Goal: Task Accomplishment & Management: Manage account settings

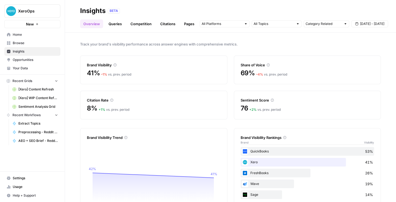
click at [18, 9] on span "XeroOps" at bounding box center [34, 10] width 33 height 5
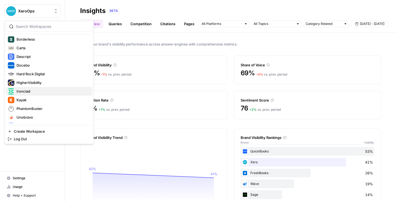
scroll to position [71, 0]
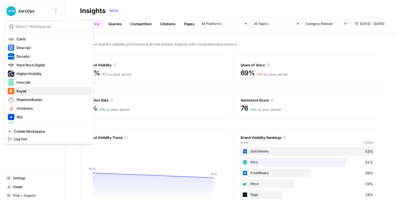
click at [34, 91] on span "Kayak" at bounding box center [53, 90] width 72 height 5
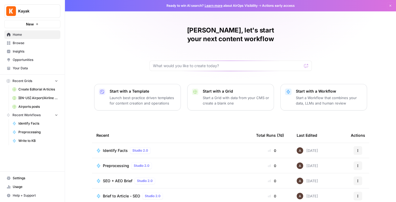
click at [41, 14] on span "Kayak" at bounding box center [34, 10] width 33 height 5
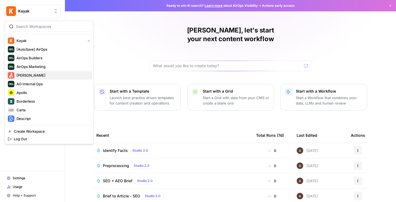
click at [40, 75] on span "[PERSON_NAME]" at bounding box center [53, 75] width 72 height 5
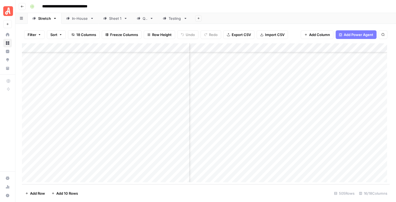
scroll to position [4532, 413]
click at [137, 19] on icon at bounding box center [139, 19] width 4 height 4
click at [166, 19] on div "Testing" at bounding box center [172, 18] width 19 height 5
drag, startPoint x: 236, startPoint y: 49, endPoint x: 292, endPoint y: 49, distance: 55.3
click at [292, 49] on div "Add Column" at bounding box center [206, 75] width 368 height 64
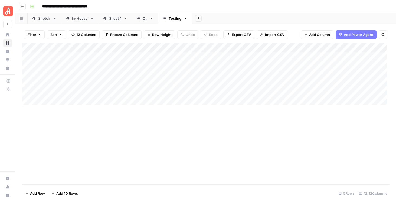
click at [143, 19] on div "QA" at bounding box center [145, 18] width 5 height 5
click at [164, 19] on icon at bounding box center [165, 19] width 4 height 4
click at [112, 20] on div "Sheet 1" at bounding box center [115, 18] width 12 height 5
click at [82, 20] on div "In-House" at bounding box center [80, 18] width 16 height 5
click at [176, 20] on div "Testing" at bounding box center [175, 18] width 13 height 5
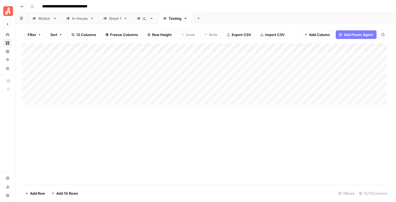
click at [146, 20] on div "QA" at bounding box center [145, 18] width 5 height 5
click at [195, 122] on div "Add Column" at bounding box center [206, 113] width 368 height 141
click at [191, 132] on div "Add Column" at bounding box center [206, 113] width 368 height 141
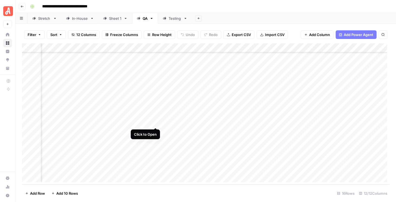
click at [156, 123] on div "Add Column" at bounding box center [206, 113] width 368 height 141
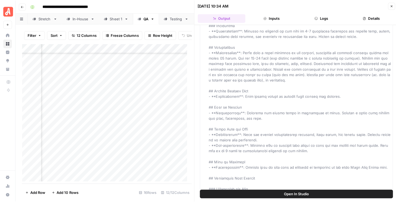
scroll to position [3964, 0]
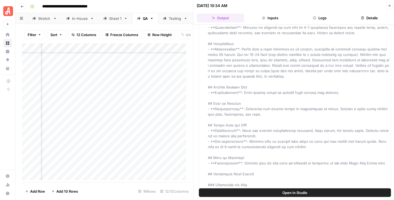
click at [390, 5] on icon "button" at bounding box center [390, 6] width 2 height 2
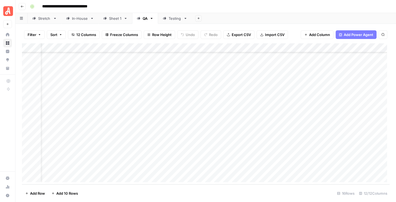
scroll to position [26, 0]
click at [282, 167] on div "Add Column" at bounding box center [206, 113] width 368 height 141
click at [183, 160] on div "Add Column" at bounding box center [206, 113] width 368 height 141
click at [281, 159] on div "Add Column" at bounding box center [206, 113] width 368 height 141
click at [281, 149] on div "Add Column" at bounding box center [206, 113] width 368 height 141
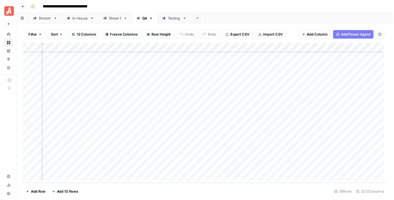
scroll to position [26, 91]
click at [137, 48] on div "Add Column" at bounding box center [206, 113] width 368 height 141
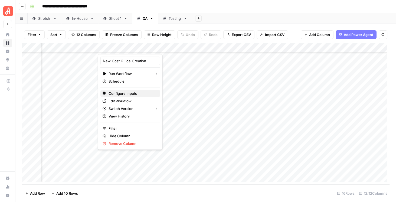
click at [141, 93] on span "Configure Inputs" at bounding box center [132, 93] width 47 height 5
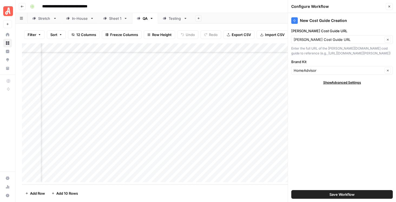
click at [389, 7] on icon "button" at bounding box center [390, 7] width 2 height 2
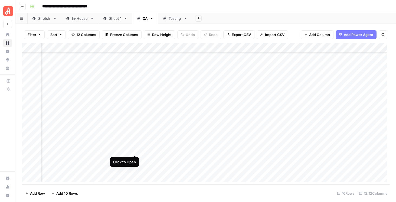
click at [136, 150] on div "Add Column" at bounding box center [206, 113] width 368 height 141
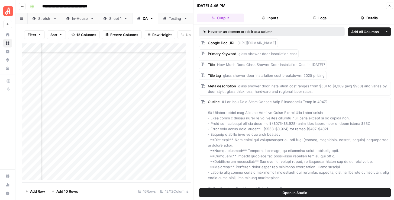
click at [309, 16] on button "Logs" at bounding box center [319, 18] width 47 height 9
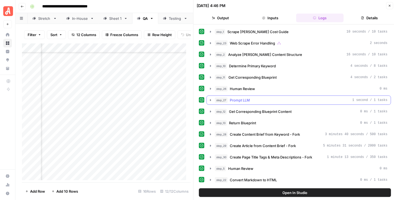
click at [211, 98] on icon "button" at bounding box center [210, 100] width 4 height 4
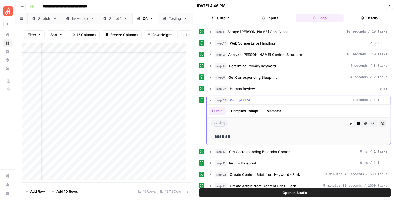
click at [211, 98] on icon "button" at bounding box center [210, 100] width 4 height 4
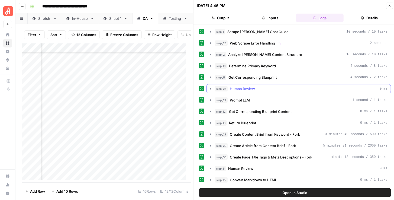
click at [209, 87] on icon "button" at bounding box center [210, 88] width 4 height 4
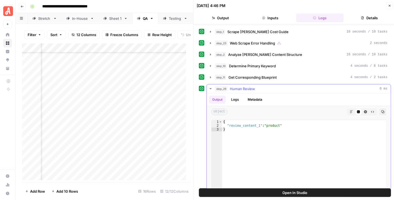
click at [209, 87] on icon "button" at bounding box center [210, 88] width 4 height 4
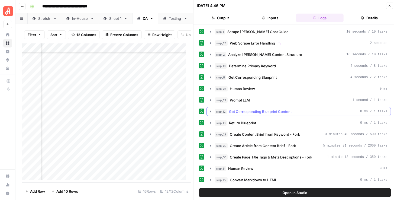
click at [207, 111] on button "step_12 Get Corresponding Blueprint Content 0 ms / 1 tasks" at bounding box center [299, 111] width 184 height 9
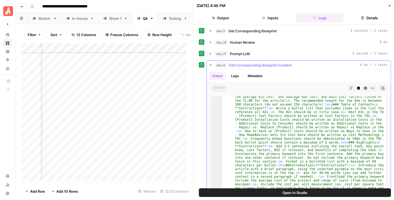
scroll to position [56, 0]
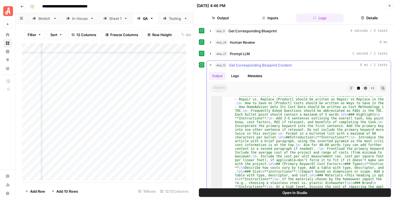
click at [350, 87] on icon "button" at bounding box center [351, 87] width 3 height 3
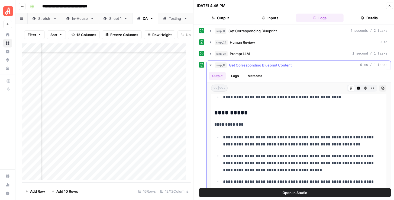
scroll to position [325, 0]
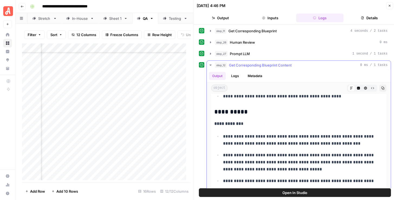
click at [209, 63] on icon "button" at bounding box center [210, 65] width 4 height 4
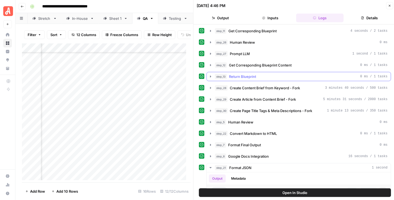
click at [209, 74] on icon "button" at bounding box center [210, 76] width 4 height 4
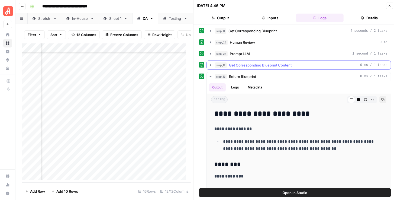
click at [210, 64] on icon "button" at bounding box center [210, 65] width 4 height 4
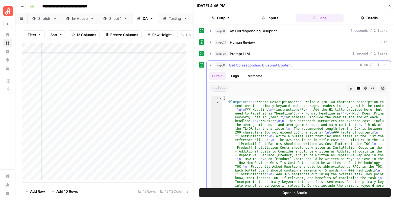
click at [211, 64] on icon "button" at bounding box center [210, 65] width 4 height 4
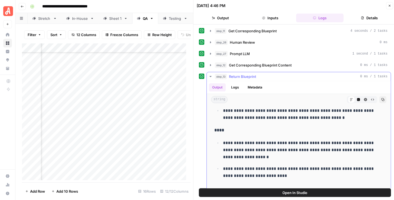
scroll to position [93, 0]
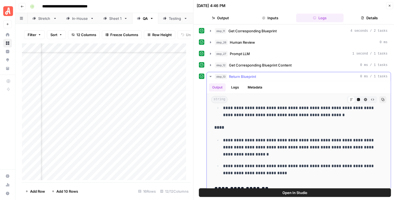
click at [210, 74] on icon "button" at bounding box center [210, 76] width 4 height 4
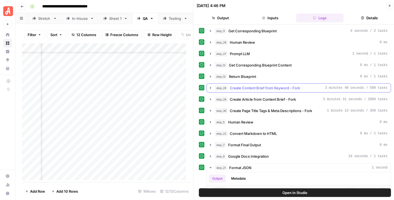
click at [210, 87] on icon "button" at bounding box center [210, 88] width 1 height 2
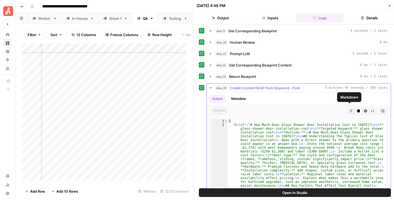
click at [352, 107] on button "Markdown" at bounding box center [351, 110] width 7 height 7
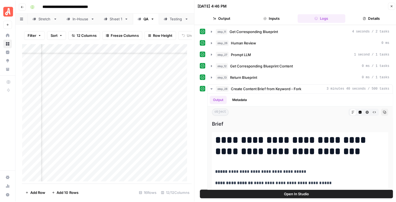
scroll to position [29, 91]
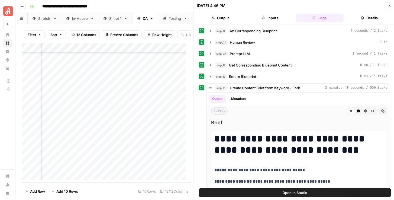
drag, startPoint x: 388, startPoint y: 7, endPoint x: 379, endPoint y: 15, distance: 11.9
click at [388, 7] on icon "button" at bounding box center [389, 5] width 3 height 3
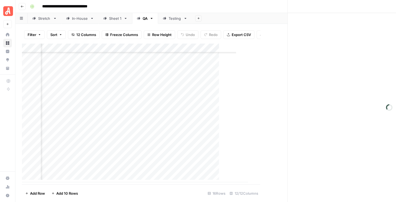
scroll to position [26, 91]
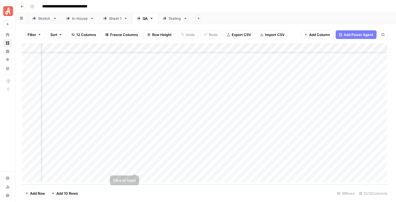
click at [134, 167] on div "Add Column" at bounding box center [206, 113] width 368 height 141
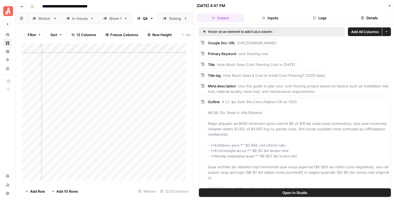
click at [322, 20] on button "Logs" at bounding box center [319, 18] width 47 height 9
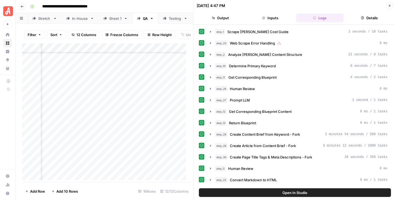
click at [288, 192] on span "Open In Studio" at bounding box center [295, 192] width 25 height 5
click at [387, 7] on button "Close" at bounding box center [389, 5] width 7 height 7
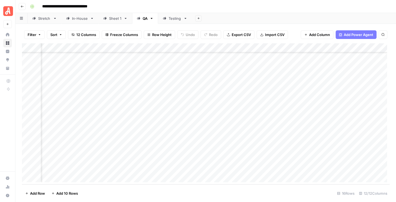
click at [269, 86] on div "Add Column" at bounding box center [206, 113] width 368 height 141
click at [191, 87] on div "Add Column" at bounding box center [206, 113] width 368 height 141
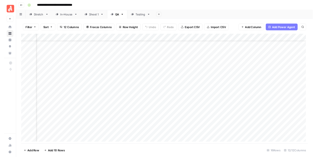
scroll to position [0, 91]
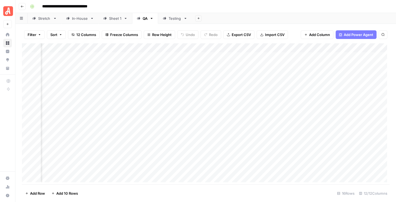
click at [191, 74] on div "Add Column" at bounding box center [206, 113] width 368 height 141
click at [78, 23] on link "Web Editorial Team" at bounding box center [88, 18] width 53 height 11
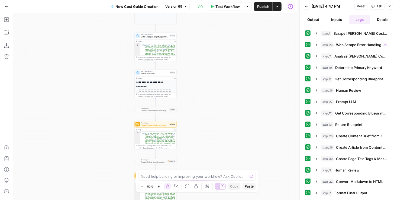
click at [258, 72] on div "**********" at bounding box center [155, 106] width 284 height 187
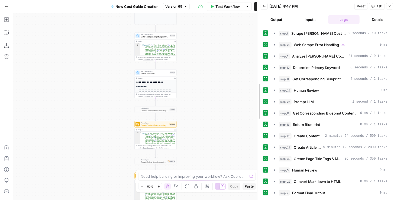
drag, startPoint x: 301, startPoint y: 60, endPoint x: 258, endPoint y: 64, distance: 42.7
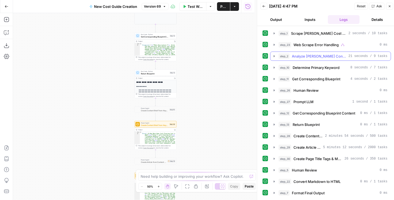
click at [274, 55] on icon "button" at bounding box center [274, 56] width 1 height 2
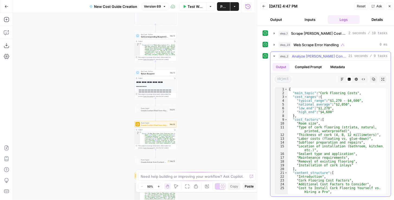
click at [275, 56] on icon "button" at bounding box center [274, 56] width 2 height 1
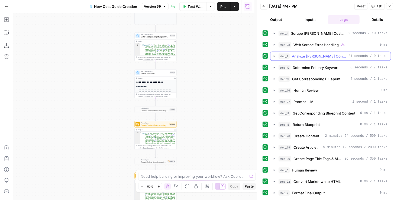
click at [275, 55] on icon "button" at bounding box center [274, 56] width 1 height 2
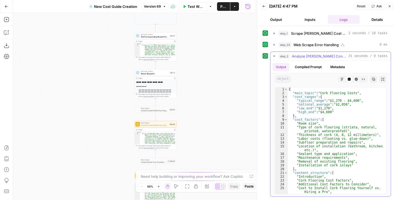
click at [275, 56] on icon "button" at bounding box center [274, 56] width 2 height 1
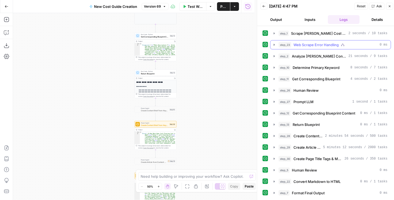
click at [275, 46] on icon "button" at bounding box center [274, 45] width 4 height 4
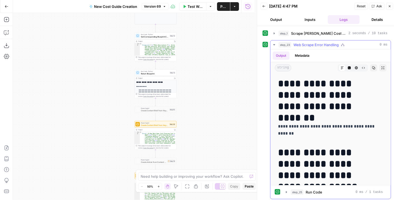
click at [275, 46] on icon "button" at bounding box center [274, 45] width 4 height 4
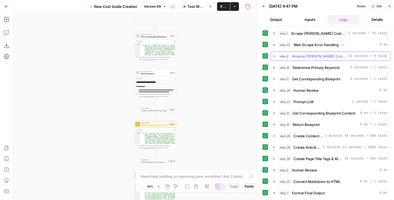
click at [275, 53] on button "step_2 Analyze Angi Content Structure 21 seconds / 9 tasks" at bounding box center [330, 56] width 120 height 9
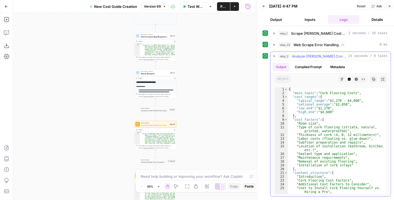
click at [275, 53] on button "step_2 Analyze Angi Content Structure 21 seconds / 9 tasks" at bounding box center [330, 56] width 120 height 9
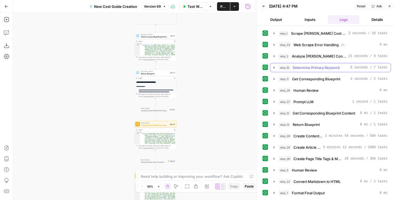
click at [274, 66] on icon "button" at bounding box center [274, 67] width 1 height 2
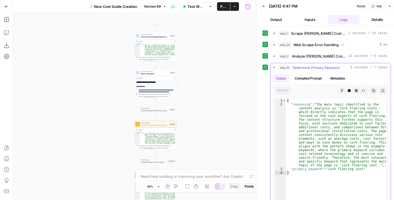
click at [274, 67] on icon "button" at bounding box center [274, 67] width 2 height 1
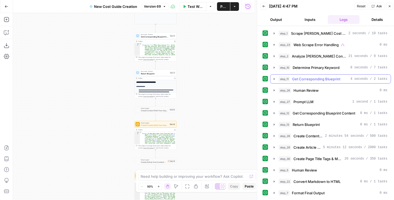
click at [274, 77] on icon "button" at bounding box center [274, 79] width 4 height 4
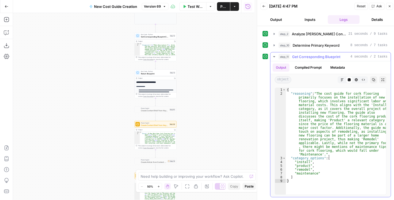
scroll to position [31, 0]
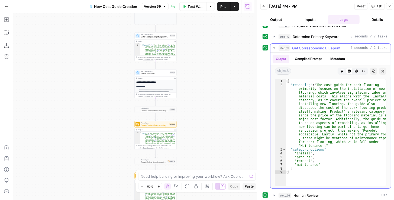
click at [273, 48] on icon "button" at bounding box center [274, 48] width 4 height 4
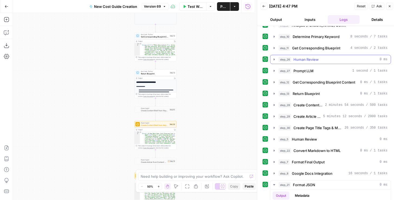
click at [273, 58] on icon "button" at bounding box center [274, 59] width 4 height 4
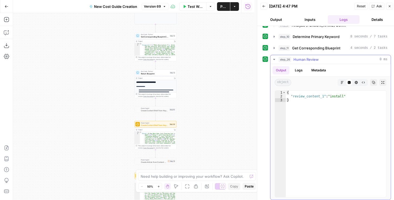
click at [273, 58] on icon "button" at bounding box center [274, 59] width 4 height 4
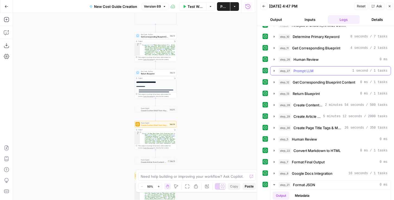
click at [274, 69] on icon "button" at bounding box center [274, 71] width 4 height 4
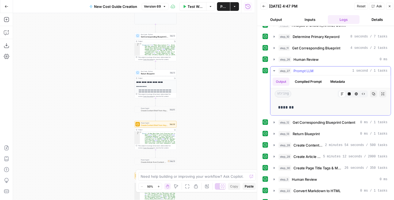
click at [274, 69] on icon "button" at bounding box center [274, 71] width 4 height 4
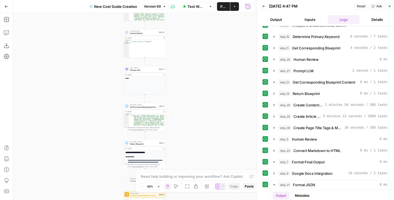
drag, startPoint x: 223, startPoint y: 72, endPoint x: 221, endPoint y: 107, distance: 35.6
click at [211, 141] on div "**********" at bounding box center [133, 106] width 241 height 187
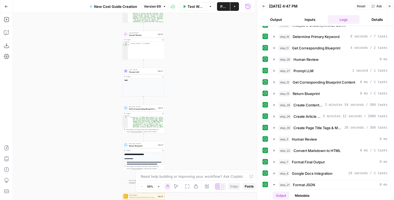
drag, startPoint x: 225, startPoint y: 80, endPoint x: 231, endPoint y: 143, distance: 63.2
click at [231, 144] on div "**********" at bounding box center [133, 106] width 241 height 187
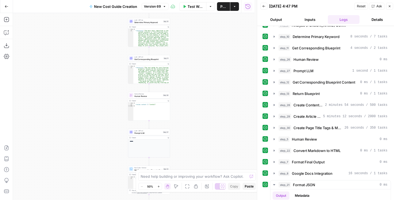
drag, startPoint x: 229, startPoint y: 133, endPoint x: 229, endPoint y: 123, distance: 10.0
click at [229, 124] on div "**********" at bounding box center [133, 106] width 241 height 187
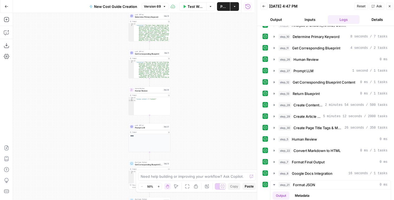
click at [137, 128] on span "Prompt LLM" at bounding box center [148, 127] width 27 height 3
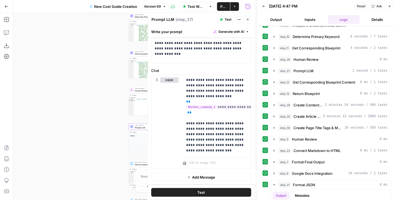
scroll to position [25, 0]
click at [250, 22] on button "Close" at bounding box center [247, 19] width 7 height 7
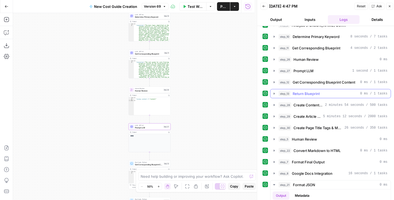
click at [273, 91] on icon "button" at bounding box center [274, 93] width 4 height 4
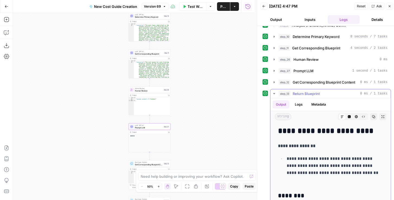
click at [273, 91] on icon "button" at bounding box center [274, 93] width 4 height 4
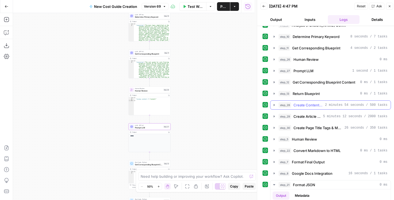
click at [273, 103] on icon "button" at bounding box center [274, 105] width 4 height 4
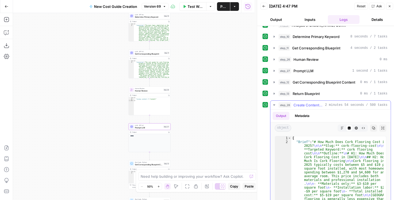
click at [382, 127] on button "Expand Output" at bounding box center [382, 127] width 7 height 7
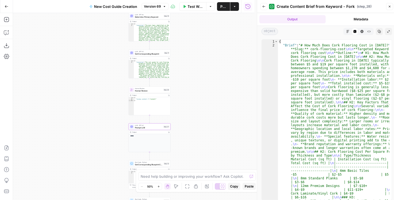
click at [346, 30] on button "Markdown" at bounding box center [347, 31] width 7 height 7
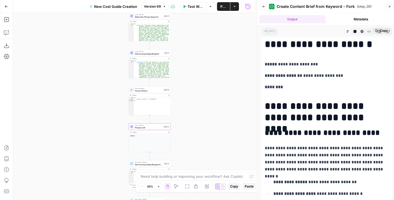
scroll to position [46, 0]
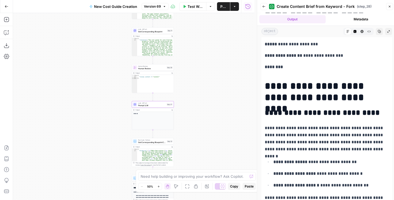
drag, startPoint x: 188, startPoint y: 124, endPoint x: 191, endPoint y: 87, distance: 36.7
click at [191, 87] on div "**********" at bounding box center [133, 106] width 241 height 187
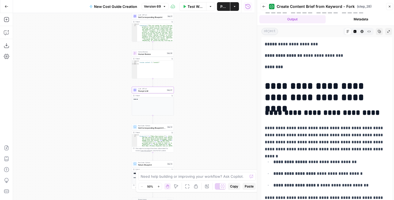
drag, startPoint x: 194, startPoint y: 131, endPoint x: 198, endPoint y: 90, distance: 41.7
click at [198, 90] on div "**********" at bounding box center [133, 106] width 241 height 187
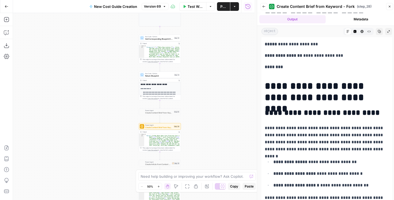
drag, startPoint x: 193, startPoint y: 130, endPoint x: 196, endPoint y: 82, distance: 47.8
click at [196, 82] on div "**********" at bounding box center [133, 106] width 241 height 187
drag, startPoint x: 201, startPoint y: 130, endPoint x: 200, endPoint y: 75, distance: 55.8
click at [200, 75] on div "**********" at bounding box center [133, 106] width 241 height 187
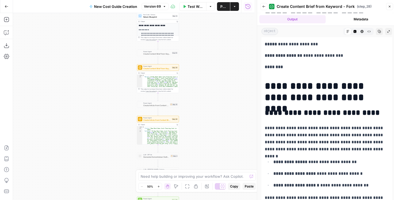
drag, startPoint x: 202, startPoint y: 127, endPoint x: 188, endPoint y: 78, distance: 50.7
click at [188, 78] on div "**********" at bounding box center [133, 106] width 241 height 187
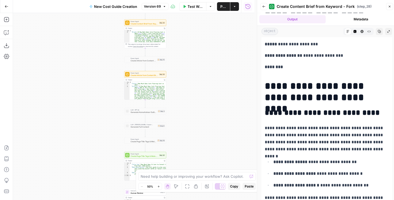
drag, startPoint x: 185, startPoint y: 90, endPoint x: 176, endPoint y: 103, distance: 16.5
click at [176, 103] on div "**********" at bounding box center [133, 106] width 241 height 187
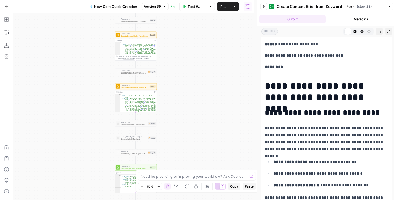
click at [266, 8] on button "Back" at bounding box center [263, 6] width 7 height 7
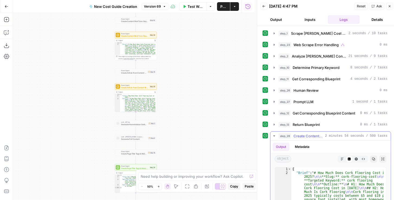
click at [274, 135] on icon "button" at bounding box center [274, 135] width 2 height 1
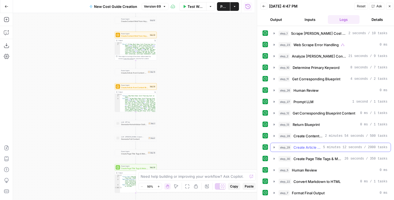
click at [274, 145] on icon "button" at bounding box center [274, 147] width 4 height 4
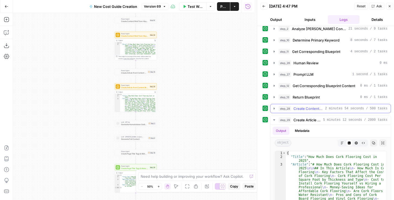
scroll to position [31, 0]
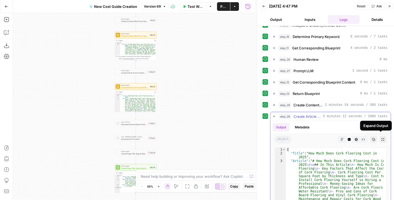
click at [381, 138] on icon "button" at bounding box center [382, 139] width 3 height 3
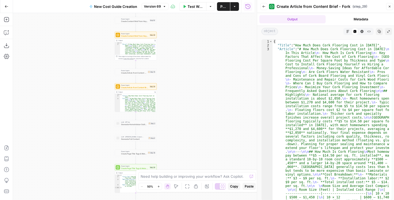
click at [347, 32] on icon "button" at bounding box center [348, 31] width 3 height 3
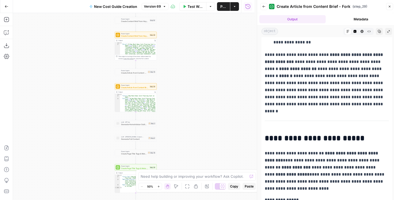
scroll to position [356, 0]
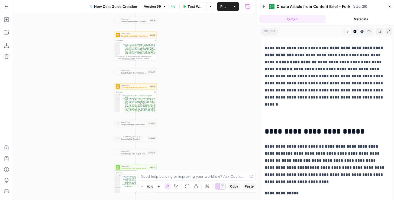
drag, startPoint x: 318, startPoint y: 114, endPoint x: 318, endPoint y: 109, distance: 5.1
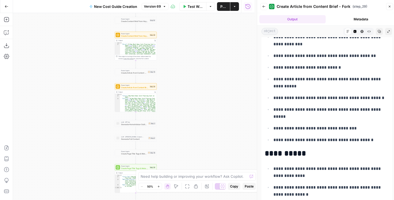
scroll to position [139, 0]
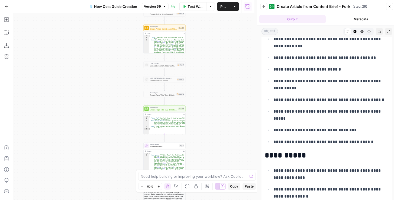
drag, startPoint x: 202, startPoint y: 115, endPoint x: 233, endPoint y: 51, distance: 71.5
click at [233, 52] on div "**********" at bounding box center [133, 106] width 241 height 187
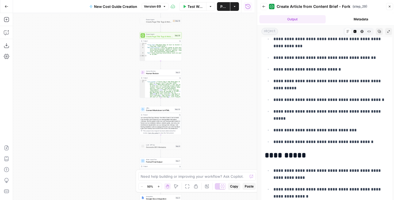
drag, startPoint x: 219, startPoint y: 105, endPoint x: 214, endPoint y: 36, distance: 68.8
click at [214, 36] on div "**********" at bounding box center [133, 106] width 241 height 187
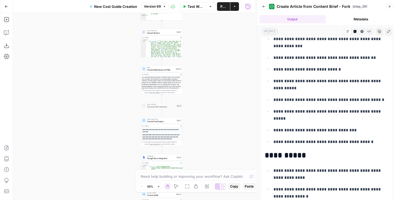
drag, startPoint x: 205, startPoint y: 63, endPoint x: 207, endPoint y: 41, distance: 21.5
click at [207, 41] on div "**********" at bounding box center [133, 106] width 241 height 187
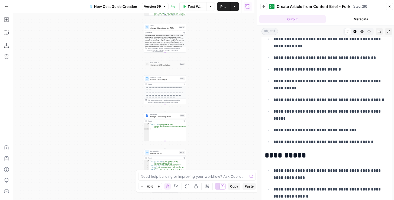
drag, startPoint x: 204, startPoint y: 92, endPoint x: 207, endPoint y: 55, distance: 37.0
click at [207, 55] on div "**********" at bounding box center [133, 106] width 241 height 187
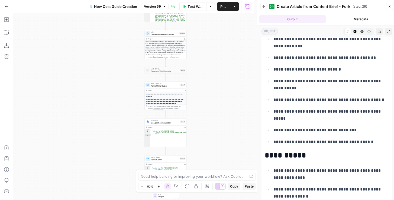
drag, startPoint x: 208, startPoint y: 61, endPoint x: 200, endPoint y: 145, distance: 84.9
click at [200, 145] on div "**********" at bounding box center [133, 106] width 241 height 187
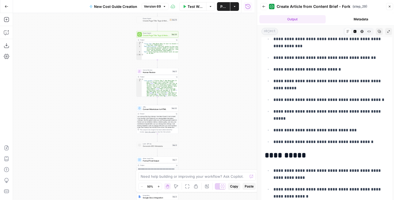
drag, startPoint x: 205, startPoint y: 98, endPoint x: 212, endPoint y: 152, distance: 54.6
click at [212, 152] on div "**********" at bounding box center [133, 106] width 241 height 187
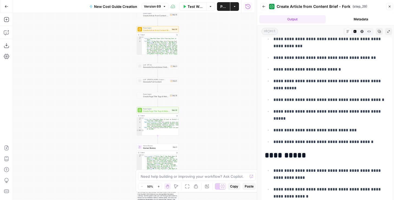
drag, startPoint x: 214, startPoint y: 100, endPoint x: 203, endPoint y: 133, distance: 35.1
click at [204, 131] on div "**********" at bounding box center [133, 106] width 241 height 187
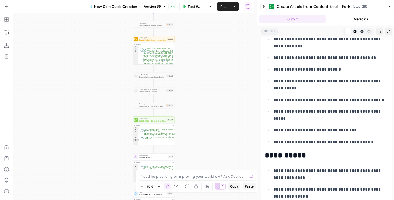
drag, startPoint x: 205, startPoint y: 96, endPoint x: 194, endPoint y: 132, distance: 37.7
click at [194, 132] on div "**********" at bounding box center [133, 106] width 241 height 187
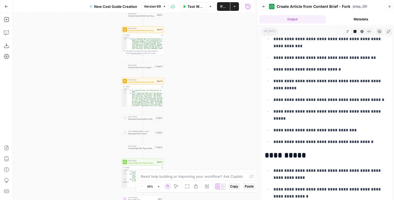
drag, startPoint x: 201, startPoint y: 96, endPoint x: 204, endPoint y: 136, distance: 39.7
click at [204, 136] on div "**********" at bounding box center [133, 106] width 241 height 187
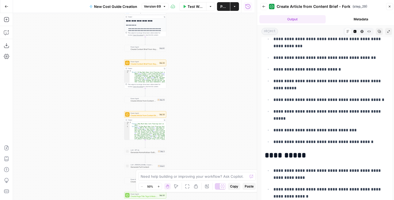
drag, startPoint x: 201, startPoint y: 112, endPoint x: 199, endPoint y: 114, distance: 3.3
click at [199, 114] on div "**********" at bounding box center [133, 106] width 241 height 187
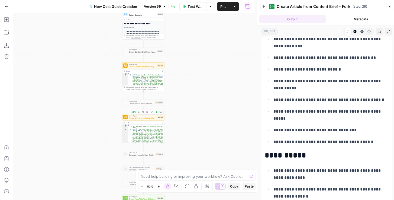
click at [152, 119] on span "Create Article from Content Brief - Fork" at bounding box center [142, 118] width 27 height 3
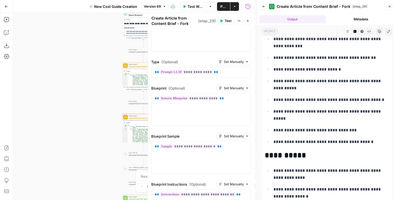
scroll to position [325, 0]
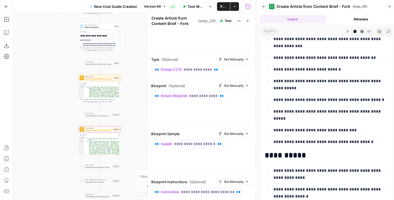
drag, startPoint x: 102, startPoint y: 86, endPoint x: 57, endPoint y: 100, distance: 46.9
click at [57, 100] on div "**********" at bounding box center [133, 106] width 241 height 187
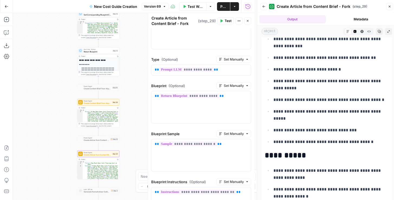
drag, startPoint x: 70, startPoint y: 73, endPoint x: 69, endPoint y: 102, distance: 28.5
click at [69, 102] on div "**********" at bounding box center [133, 106] width 241 height 187
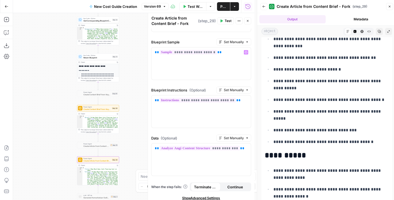
scroll to position [417, 0]
click at [96, 22] on span "Get Corresponding Blueprint Content" at bounding box center [97, 20] width 28 height 3
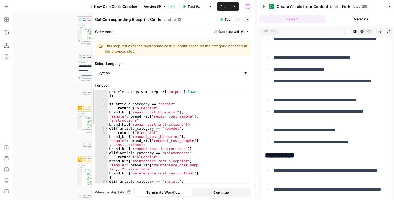
drag, startPoint x: 147, startPoint y: 85, endPoint x: 88, endPoint y: 88, distance: 58.6
click at [89, 88] on div at bounding box center [91, 106] width 5 height 187
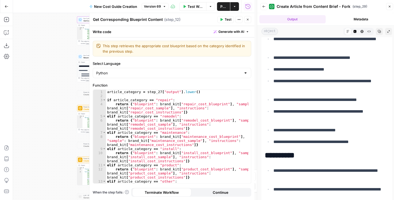
click at [246, 20] on icon "button" at bounding box center [247, 19] width 3 height 3
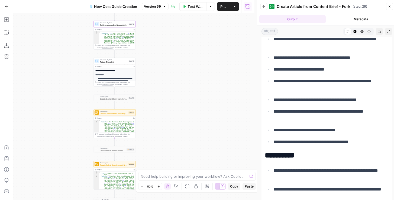
drag, startPoint x: 154, startPoint y: 89, endPoint x: 200, endPoint y: 118, distance: 53.9
click at [201, 119] on div "**********" at bounding box center [133, 106] width 241 height 187
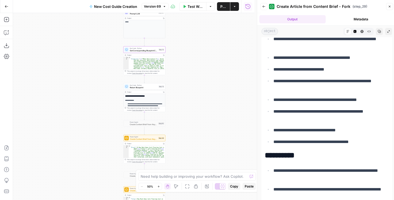
drag, startPoint x: 196, startPoint y: 81, endPoint x: 196, endPoint y: 106, distance: 24.9
click at [196, 106] on div "**********" at bounding box center [133, 106] width 241 height 187
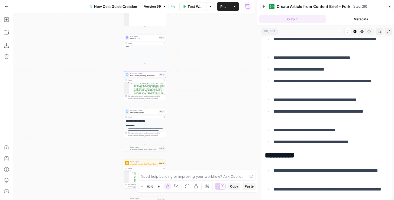
drag, startPoint x: 196, startPoint y: 106, endPoint x: 208, endPoint y: 163, distance: 58.8
click at [208, 163] on div "**********" at bounding box center [133, 106] width 241 height 187
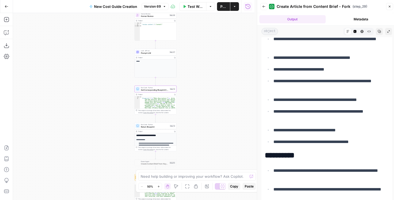
drag, startPoint x: 206, startPoint y: 157, endPoint x: 205, endPoint y: 115, distance: 41.5
click at [205, 115] on div "**********" at bounding box center [133, 106] width 241 height 187
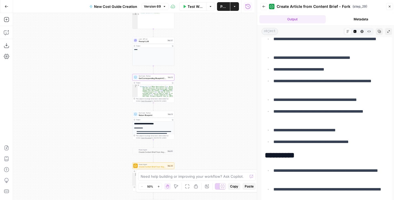
drag, startPoint x: 200, startPoint y: 136, endPoint x: 204, endPoint y: 92, distance: 44.0
click at [204, 92] on div "**********" at bounding box center [133, 106] width 241 height 187
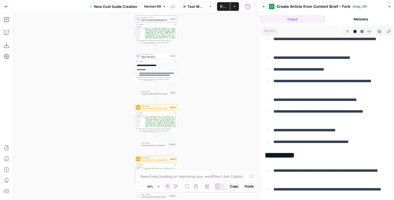
drag, startPoint x: 193, startPoint y: 128, endPoint x: 193, endPoint y: 103, distance: 25.8
click at [193, 103] on div "**********" at bounding box center [133, 106] width 241 height 187
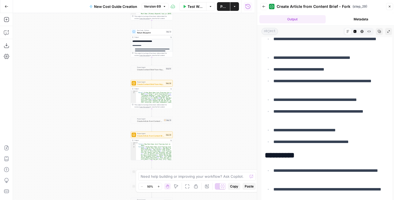
drag, startPoint x: 192, startPoint y: 134, endPoint x: 186, endPoint y: 117, distance: 17.2
click at [187, 118] on div "**********" at bounding box center [133, 106] width 241 height 187
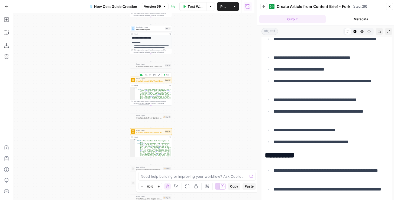
click at [154, 82] on div "Power Agent Create Content Brief from Keyword - Fork Step 28 Copy step Delete s…" at bounding box center [151, 80] width 42 height 7
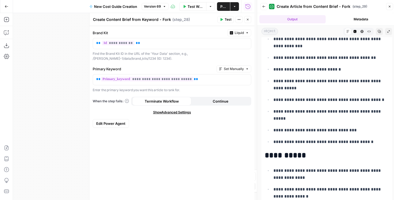
click at [250, 20] on button "Close" at bounding box center [247, 19] width 7 height 7
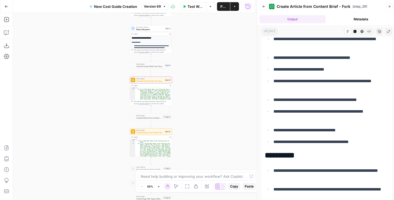
click at [262, 10] on div "Back Create Article from Content Brief - Fork ( step_29 ) Close" at bounding box center [326, 6] width 133 height 9
click at [262, 10] on button "Back" at bounding box center [263, 6] width 7 height 7
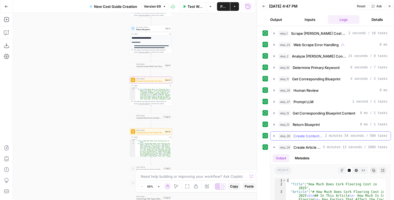
click at [274, 134] on icon "button" at bounding box center [274, 136] width 4 height 4
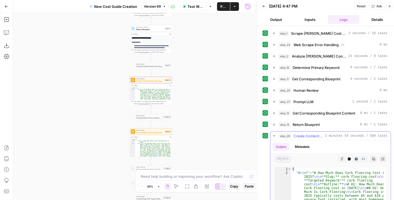
click at [381, 157] on icon "button" at bounding box center [382, 158] width 3 height 3
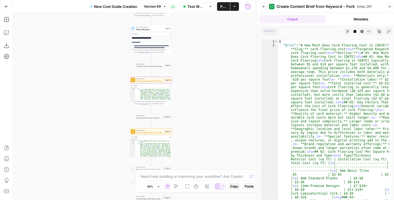
click at [346, 31] on icon "button" at bounding box center [347, 31] width 3 height 3
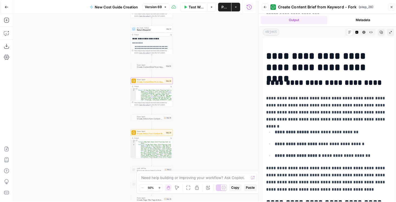
scroll to position [77, 0]
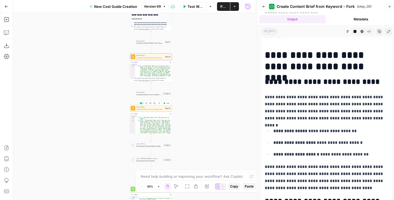
click at [153, 111] on div "Power Agent Create Article from Content Brief - Fork Step 29 Copy step Delete s…" at bounding box center [151, 108] width 42 height 7
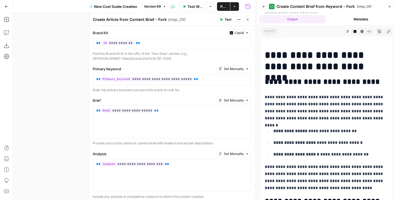
click at [250, 17] on button "Close" at bounding box center [247, 19] width 7 height 7
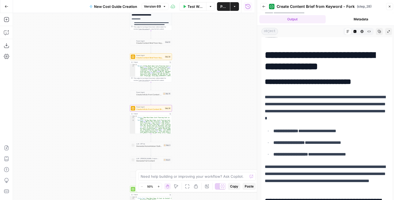
click at [148, 110] on span "Create Article from Content Brief - Fork" at bounding box center [149, 109] width 27 height 3
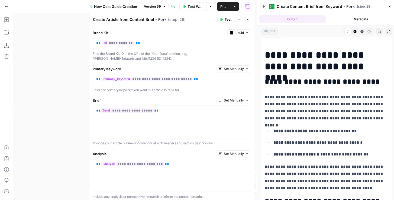
click at [250, 20] on button "Close" at bounding box center [247, 19] width 7 height 7
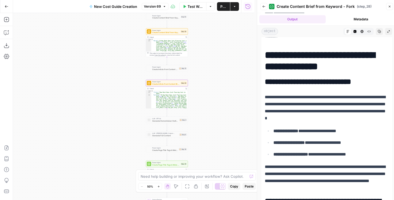
drag, startPoint x: 181, startPoint y: 117, endPoint x: 202, endPoint y: 83, distance: 39.6
click at [201, 83] on div "**********" at bounding box center [133, 106] width 241 height 187
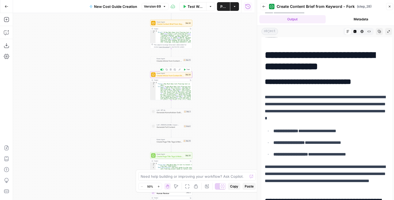
click at [176, 76] on span "Create Article from Content Brief - Fork" at bounding box center [170, 75] width 27 height 3
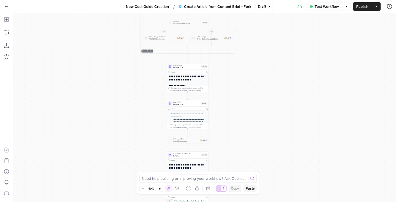
drag, startPoint x: 267, startPoint y: 84, endPoint x: 248, endPoint y: 72, distance: 22.1
click at [248, 72] on div "true false Workflow Set Inputs Inputs Google Search Google Search Step 139 Outp…" at bounding box center [204, 107] width 383 height 189
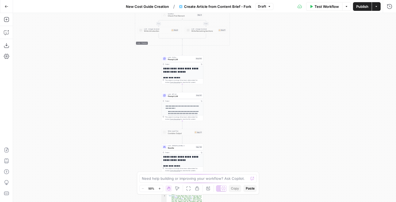
drag, startPoint x: 251, startPoint y: 98, endPoint x: 244, endPoint y: 82, distance: 16.7
click at [244, 82] on div "true false Workflow Set Inputs Inputs Google Search Google Search Step 139 Outp…" at bounding box center [204, 107] width 383 height 189
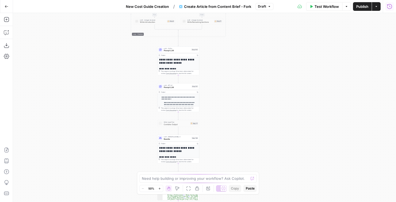
click at [387, 9] on button "Run History" at bounding box center [390, 6] width 9 height 9
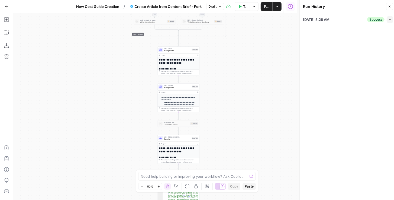
click at [389, 20] on icon "button" at bounding box center [390, 19] width 3 height 3
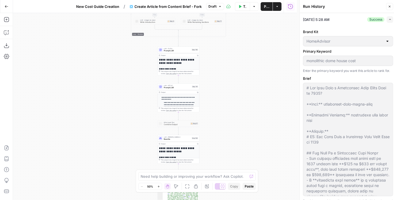
drag, startPoint x: 299, startPoint y: 48, endPoint x: 249, endPoint y: 60, distance: 51.9
click at [297, 50] on div at bounding box center [299, 101] width 5 height 202
click at [253, 44] on body "Angi New Home Browse Insights Opportunities Your Data Recent Grids HomeAdvisor …" at bounding box center [197, 100] width 394 height 200
click at [246, 56] on div "true false Workflow Set Inputs Inputs Google Search Google Search Step 139 Outp…" at bounding box center [155, 106] width 284 height 187
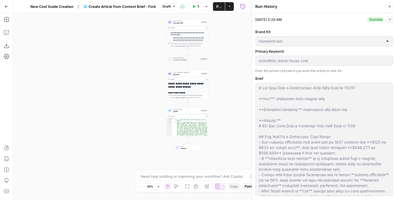
drag, startPoint x: 249, startPoint y: 60, endPoint x: 233, endPoint y: 64, distance: 16.1
click at [233, 63] on div "true false Workflow Set Inputs Inputs Google Search Google Search Step 139 Outp…" at bounding box center [131, 106] width 236 height 187
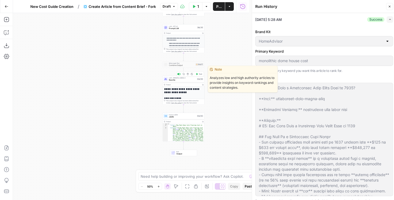
click at [194, 81] on span "Rewrite" at bounding box center [182, 80] width 27 height 3
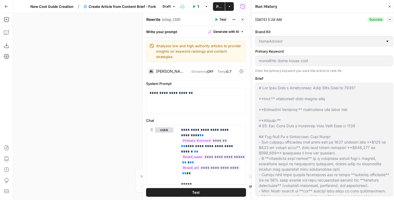
click at [244, 20] on icon "button" at bounding box center [242, 19] width 3 height 3
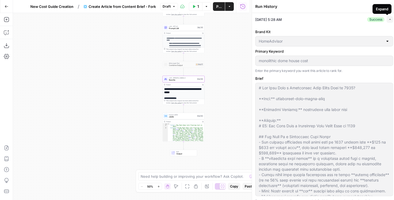
drag, startPoint x: 388, startPoint y: 7, endPoint x: 387, endPoint y: 10, distance: 3.0
click at [387, 10] on div "Expand" at bounding box center [382, 8] width 12 height 5
click at [355, 9] on div "Run History Close" at bounding box center [324, 6] width 138 height 7
click at [389, 7] on icon "button" at bounding box center [389, 6] width 3 height 3
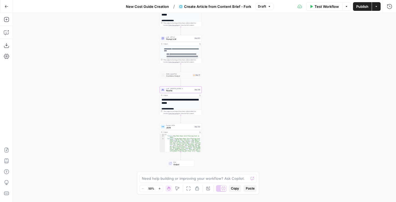
drag, startPoint x: 268, startPoint y: 36, endPoint x: 263, endPoint y: 50, distance: 14.7
click at [263, 50] on div "true false Workflow Set Inputs Inputs Google Search Google Search Step 139 Outp…" at bounding box center [204, 107] width 383 height 189
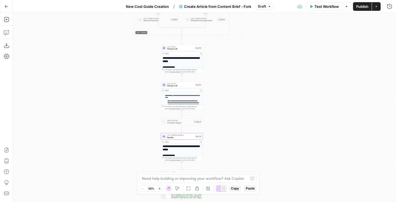
drag, startPoint x: 267, startPoint y: 51, endPoint x: 269, endPoint y: 83, distance: 31.5
click at [270, 96] on div "true false Workflow Set Inputs Inputs Google Search Google Search Step 139 Outp…" at bounding box center [204, 107] width 383 height 189
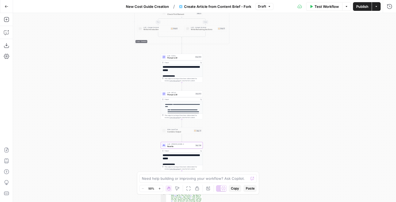
drag, startPoint x: 265, startPoint y: 64, endPoint x: 272, endPoint y: 103, distance: 39.8
click at [271, 104] on div "true false Workflow Set Inputs Inputs Google Search Google Search Step 139 Outp…" at bounding box center [204, 107] width 383 height 189
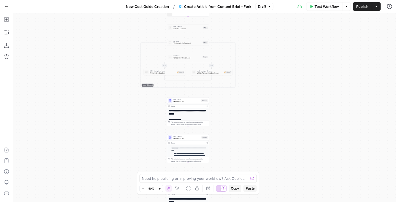
drag, startPoint x: 277, startPoint y: 67, endPoint x: 275, endPoint y: 111, distance: 43.9
click at [275, 111] on div "true false Workflow Set Inputs Inputs Google Search Google Search Step 139 Outp…" at bounding box center [204, 107] width 383 height 189
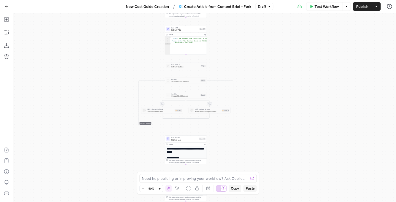
click at [267, 6] on button "Draft" at bounding box center [265, 6] width 18 height 7
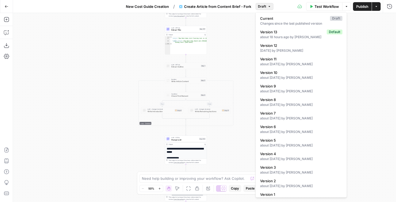
click at [235, 37] on div "true false Workflow Set Inputs Inputs Google Search Google Search Step 139 Outp…" at bounding box center [204, 107] width 383 height 189
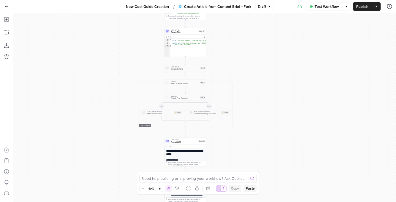
drag, startPoint x: 235, startPoint y: 37, endPoint x: 227, endPoint y: 83, distance: 46.2
click at [227, 83] on div "true false Workflow Set Inputs Inputs Google Search Google Search Step 139 Outp…" at bounding box center [204, 107] width 383 height 189
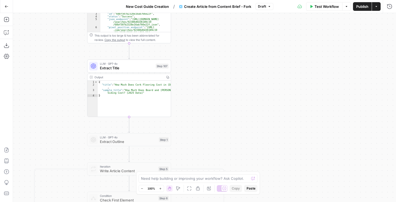
drag, startPoint x: 221, startPoint y: 68, endPoint x: 245, endPoint y: 122, distance: 59.6
click at [245, 122] on div "true false Workflow Set Inputs Inputs Google Search Google Search Step 139 Outp…" at bounding box center [204, 107] width 383 height 189
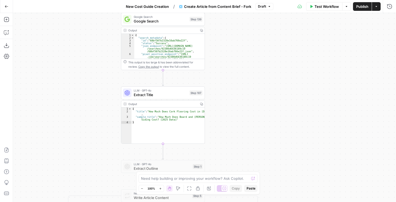
drag, startPoint x: 229, startPoint y: 101, endPoint x: 240, endPoint y: 72, distance: 30.3
click at [240, 72] on div "true false Workflow Set Inputs Inputs Google Search Google Search Step 139 Outp…" at bounding box center [204, 107] width 383 height 189
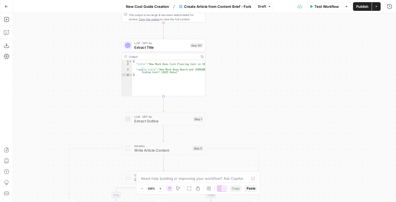
click at [164, 50] on span "Extract Title" at bounding box center [161, 47] width 54 height 5
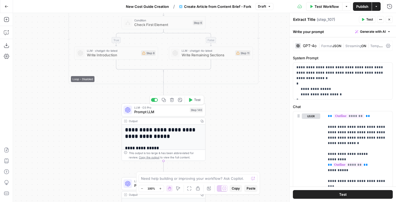
click at [170, 112] on span "Prompt LLM" at bounding box center [160, 111] width 53 height 5
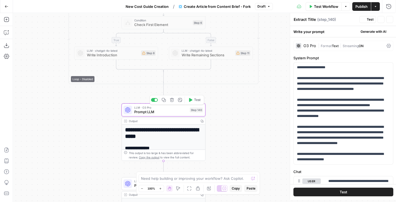
type textarea "Prompt LLM"
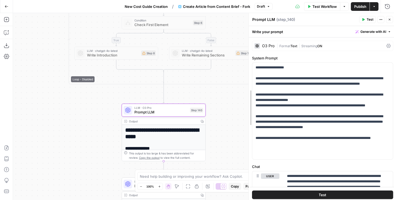
drag, startPoint x: 289, startPoint y: 92, endPoint x: 222, endPoint y: 95, distance: 67.2
click at [246, 95] on div at bounding box center [248, 107] width 5 height 189
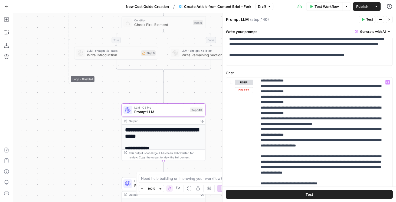
scroll to position [309, 0]
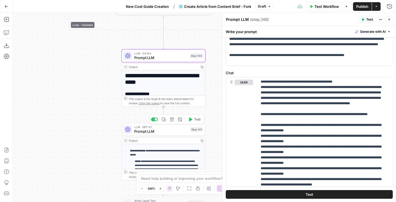
click at [171, 131] on span "Prompt LLM" at bounding box center [161, 131] width 54 height 5
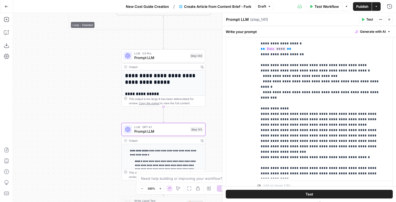
scroll to position [168, 0]
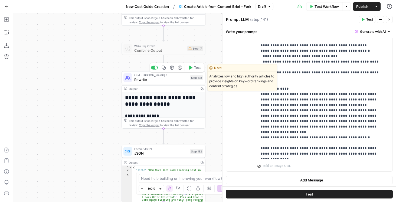
click at [164, 82] on span "Rewrite" at bounding box center [161, 79] width 54 height 5
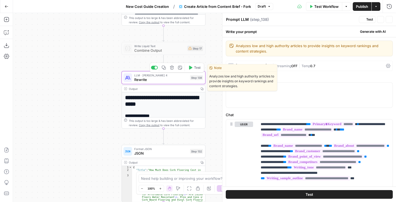
type textarea "Rewrite"
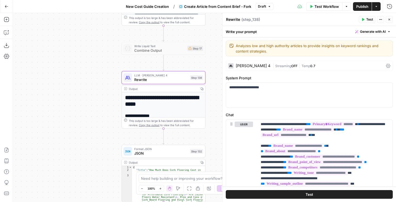
click at [180, 105] on h1 "**********" at bounding box center [162, 101] width 75 height 13
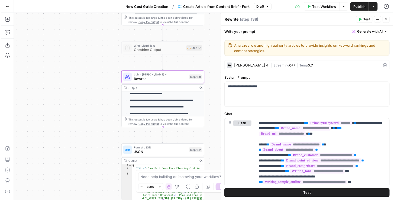
scroll to position [54, 0]
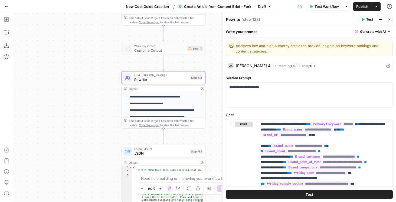
click at [202, 88] on icon "button" at bounding box center [202, 88] width 3 height 3
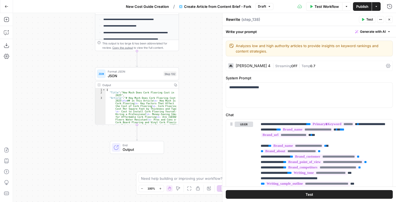
drag, startPoint x: 211, startPoint y: 46, endPoint x: 191, endPoint y: 72, distance: 32.3
click at [183, 92] on div "true false Workflow Set Inputs Inputs Google Search Google Search Step 139 Outp…" at bounding box center [204, 107] width 383 height 189
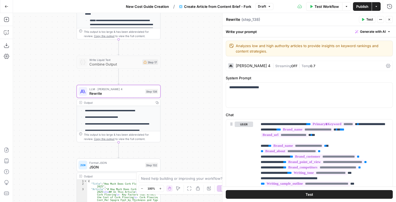
drag, startPoint x: 200, startPoint y: 33, endPoint x: 192, endPoint y: 77, distance: 45.1
click at [187, 116] on div "true false Workflow Set Inputs Inputs Google Search Google Search Step 139 Outp…" at bounding box center [204, 107] width 383 height 189
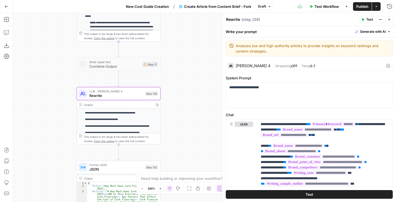
drag, startPoint x: 194, startPoint y: 50, endPoint x: 196, endPoint y: 126, distance: 76.5
click at [198, 132] on div "true false Workflow Set Inputs Inputs Google Search Google Search Step 139 Outp…" at bounding box center [204, 107] width 383 height 189
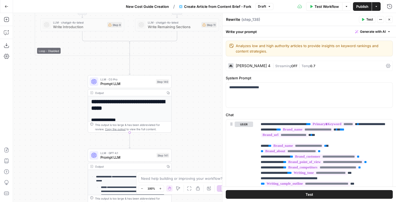
drag, startPoint x: 193, startPoint y: 60, endPoint x: 202, endPoint y: 89, distance: 30.5
click at [201, 141] on div "true false Workflow Set Inputs Inputs Google Search Google Search Step 139 Outp…" at bounding box center [204, 107] width 383 height 189
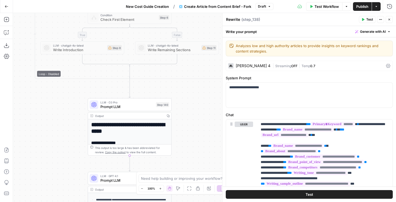
drag, startPoint x: 201, startPoint y: 86, endPoint x: 201, endPoint y: 125, distance: 39.3
click at [201, 125] on div "true false Workflow Set Inputs Inputs Google Search Google Search Step 139 Outp…" at bounding box center [204, 107] width 383 height 189
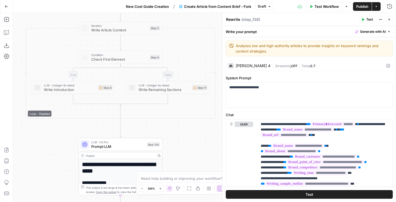
drag, startPoint x: 189, startPoint y: 135, endPoint x: 261, endPoint y: 79, distance: 91.0
click at [188, 136] on div "true false Workflow Set Inputs Inputs Google Search Google Search Step 139 Outp…" at bounding box center [204, 107] width 383 height 189
click at [325, 7] on span "Test Workflow" at bounding box center [327, 6] width 24 height 5
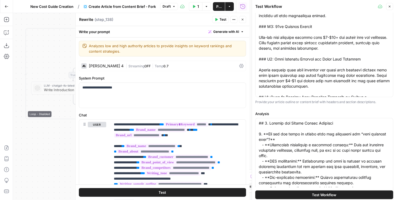
scroll to position [341, 0]
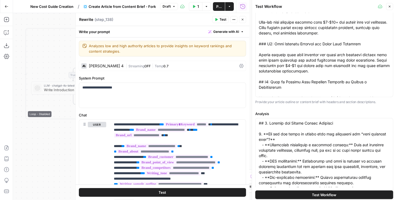
click at [242, 22] on button "Close" at bounding box center [242, 19] width 7 height 7
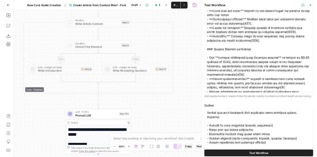
scroll to position [186, 0]
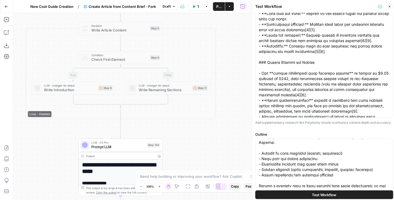
click at [334, 195] on span "Test Workflow" at bounding box center [324, 194] width 24 height 5
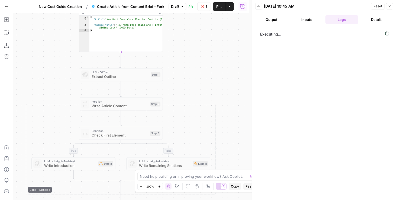
drag, startPoint x: 236, startPoint y: 38, endPoint x: 238, endPoint y: 112, distance: 73.7
click at [237, 118] on div "true false Workflow Set Inputs Inputs Google Search Google Search Step 139 Outp…" at bounding box center [131, 106] width 236 height 187
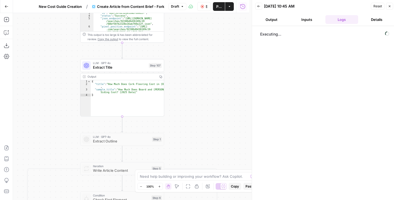
drag, startPoint x: 228, startPoint y: 54, endPoint x: 229, endPoint y: 114, distance: 59.9
click at [229, 114] on div "true false Workflow Set Inputs Inputs Google Search Google Search Step 139 Outp…" at bounding box center [131, 106] width 236 height 187
drag, startPoint x: 222, startPoint y: 67, endPoint x: 228, endPoint y: 125, distance: 58.8
click at [228, 125] on div "true false Workflow Set Inputs Inputs Google Search Google Search Step 139 Outp…" at bounding box center [131, 106] width 236 height 187
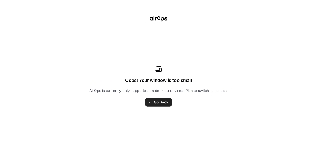
scroll to position [54, 0]
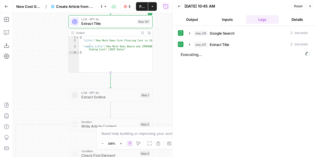
drag, startPoint x: 68, startPoint y: 105, endPoint x: 50, endPoint y: 71, distance: 38.7
click at [51, 73] on div "true false Workflow Set Inputs Inputs Google Search Google Search Step 139 Outp…" at bounding box center [92, 85] width 159 height 144
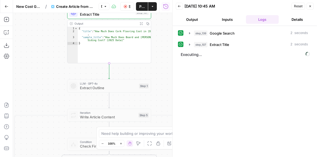
drag, startPoint x: 56, startPoint y: 104, endPoint x: 44, endPoint y: 57, distance: 49.0
click at [42, 51] on div "true false Workflow Set Inputs Inputs Google Search Google Search Step 139 Outp…" at bounding box center [92, 85] width 159 height 144
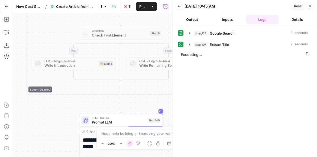
drag, startPoint x: 50, startPoint y: 64, endPoint x: 78, endPoint y: 12, distance: 58.9
click at [75, 0] on html "Angi New Home Browse Insights Opportunities Your Data Recent Grids HomeAdvisor …" at bounding box center [158, 78] width 317 height 157
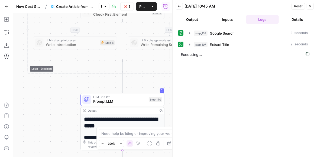
drag, startPoint x: 67, startPoint y: 91, endPoint x: 64, endPoint y: 60, distance: 31.9
click at [64, 60] on div "true false Workflow Set Inputs Inputs Google Search Google Search Step 139 Outp…" at bounding box center [92, 85] width 159 height 144
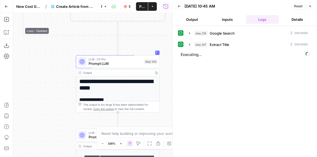
drag, startPoint x: 59, startPoint y: 84, endPoint x: 55, endPoint y: 70, distance: 14.6
click at [55, 70] on div "true false Workflow Set Inputs Inputs Google Search Google Search Step 139 Outp…" at bounding box center [92, 85] width 159 height 144
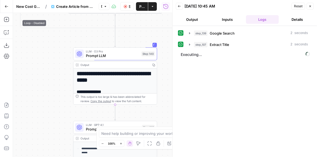
click at [197, 16] on button "Output" at bounding box center [192, 19] width 33 height 9
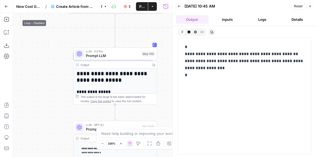
click at [262, 16] on button "Logs" at bounding box center [262, 19] width 33 height 9
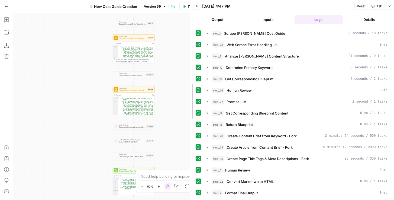
drag, startPoint x: 258, startPoint y: 115, endPoint x: 191, endPoint y: 110, distance: 67.1
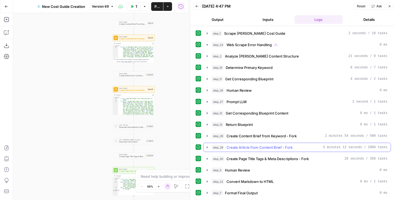
click at [208, 145] on icon "button" at bounding box center [207, 147] width 4 height 4
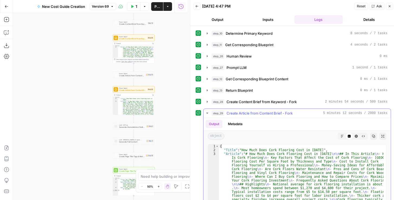
scroll to position [62, 0]
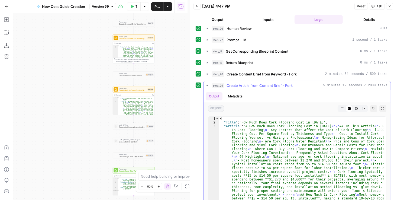
click at [340, 107] on button "Markdown" at bounding box center [342, 108] width 7 height 7
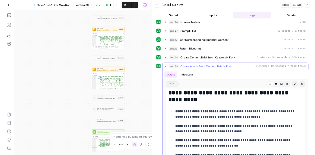
scroll to position [666, 0]
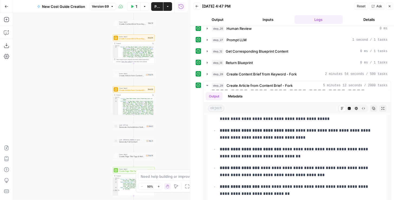
drag, startPoint x: 98, startPoint y: 83, endPoint x: 74, endPoint y: 95, distance: 26.4
click at [74, 95] on div "**********" at bounding box center [100, 106] width 175 height 187
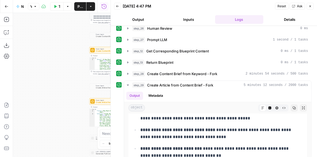
click at [311, 7] on icon "button" at bounding box center [310, 6] width 3 height 3
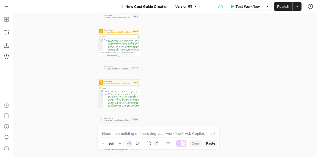
drag, startPoint x: 194, startPoint y: 78, endPoint x: 250, endPoint y: 33, distance: 71.1
click at [249, 34] on div "**********" at bounding box center [165, 85] width 304 height 144
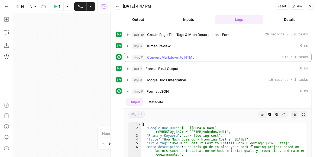
scroll to position [93, 0]
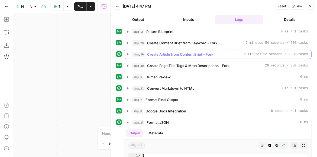
click at [126, 53] on icon "button" at bounding box center [128, 54] width 4 height 4
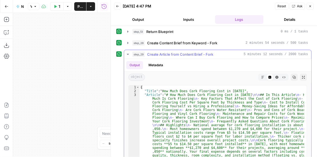
click at [300, 78] on button "Expand Output" at bounding box center [303, 77] width 7 height 7
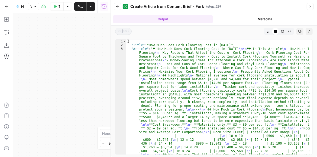
click at [268, 29] on button "Markdown" at bounding box center [268, 31] width 7 height 7
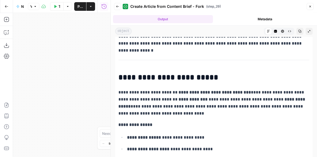
scroll to position [325, 0]
click at [118, 9] on button "Back" at bounding box center [117, 6] width 7 height 7
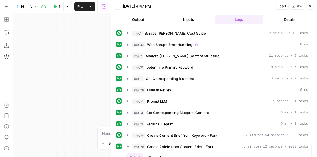
click at [117, 7] on icon "button" at bounding box center [117, 6] width 3 height 2
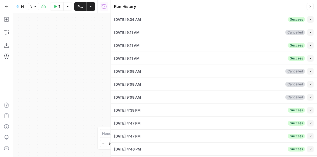
click at [310, 7] on icon "button" at bounding box center [310, 6] width 3 height 3
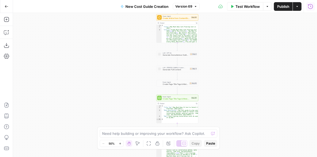
drag, startPoint x: 227, startPoint y: 78, endPoint x: 234, endPoint y: 35, distance: 43.7
click at [234, 32] on div "**********" at bounding box center [165, 85] width 304 height 144
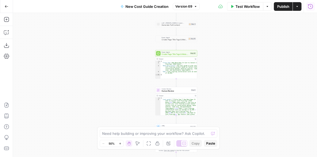
drag, startPoint x: 224, startPoint y: 86, endPoint x: 220, endPoint y: 69, distance: 16.6
click at [220, 69] on div "**********" at bounding box center [165, 85] width 304 height 144
drag, startPoint x: 215, startPoint y: 66, endPoint x: 202, endPoint y: 88, distance: 25.2
click at [203, 88] on div "**********" at bounding box center [165, 85] width 304 height 144
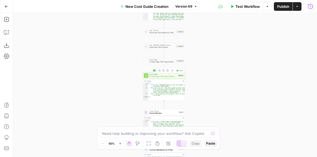
click at [182, 71] on span "Test" at bounding box center [180, 70] width 3 height 2
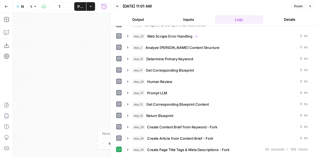
scroll to position [8, 0]
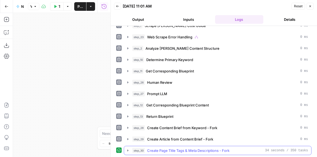
click at [126, 150] on icon "button" at bounding box center [128, 151] width 4 height 4
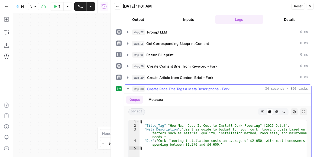
scroll to position [85, 0]
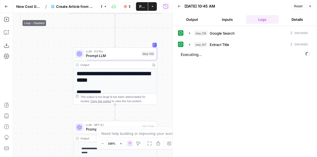
scroll to position [54, 0]
click at [130, 58] on span "Prompt LLM" at bounding box center [112, 55] width 53 height 5
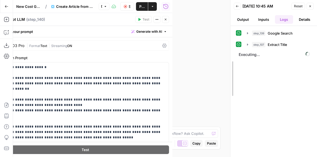
drag, startPoint x: 172, startPoint y: 60, endPoint x: 233, endPoint y: 63, distance: 61.0
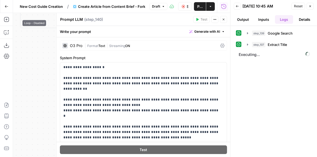
click at [95, 46] on span "Format" at bounding box center [92, 46] width 11 height 4
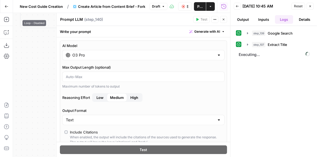
click at [164, 61] on div "AI Model O3 Pro Max Output Length (optional) Maximum number of tokens to output…" at bounding box center [143, 124] width 167 height 167
click at [163, 58] on input "O3 Pro" at bounding box center [143, 55] width 142 height 5
click at [163, 47] on label "AI Model" at bounding box center [143, 45] width 162 height 5
click at [163, 53] on input "O3 Pro" at bounding box center [143, 55] width 142 height 5
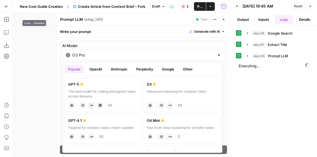
click at [223, 19] on icon "button" at bounding box center [223, 19] width 3 height 3
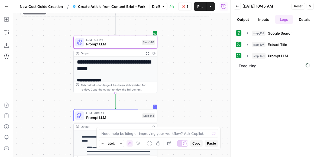
drag, startPoint x: 184, startPoint y: 82, endPoint x: 184, endPoint y: 76, distance: 5.7
click at [184, 76] on div "true false Workflow Set Inputs Inputs Google Search Google Search Step 139 Outp…" at bounding box center [121, 85] width 217 height 144
click at [246, 56] on icon "button" at bounding box center [248, 56] width 4 height 4
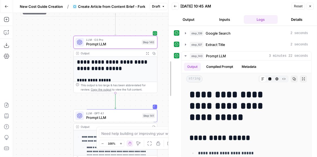
drag, startPoint x: 231, startPoint y: 76, endPoint x: 169, endPoint y: 75, distance: 62.3
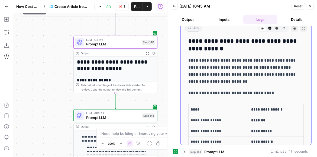
scroll to position [1007, 0]
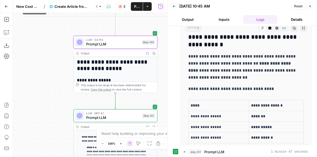
click at [174, 8] on icon "button" at bounding box center [174, 6] width 3 height 3
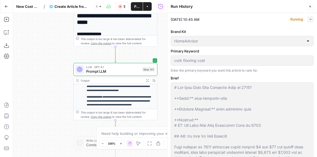
scroll to position [31, 0]
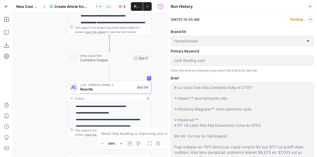
drag, startPoint x: 59, startPoint y: 96, endPoint x: 55, endPoint y: 79, distance: 18.1
click at [53, 80] on div "true false Workflow Set Inputs Inputs Google Search Google Search Step 139 Outp…" at bounding box center [90, 85] width 154 height 144
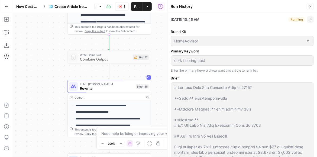
click at [310, 6] on icon "button" at bounding box center [310, 6] width 3 height 3
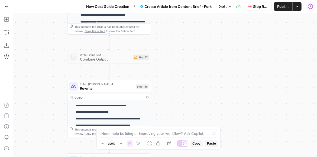
click at [311, 8] on icon "button" at bounding box center [310, 6] width 5 height 5
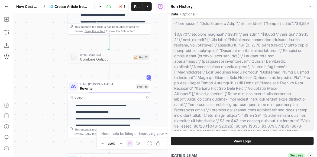
scroll to position [1104, 0]
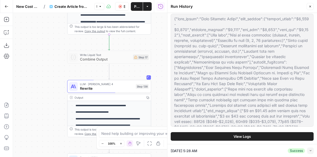
click at [243, 138] on span "View Logs" at bounding box center [242, 136] width 17 height 5
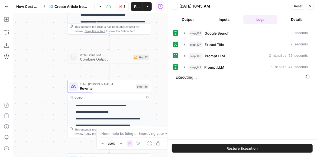
scroll to position [0, 0]
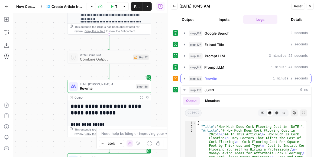
click at [185, 80] on icon "button" at bounding box center [184, 79] width 4 height 4
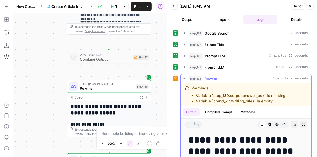
click at [185, 78] on icon "button" at bounding box center [184, 78] width 2 height 1
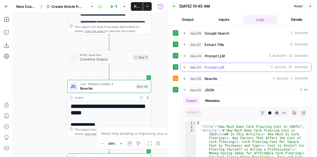
click at [186, 68] on icon "button" at bounding box center [184, 67] width 4 height 4
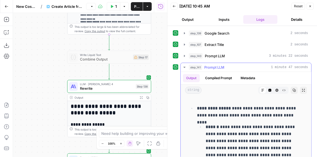
click at [185, 68] on icon "button" at bounding box center [184, 67] width 4 height 4
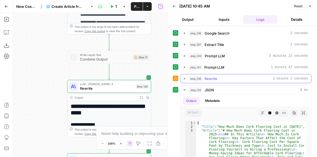
click at [185, 78] on icon "button" at bounding box center [184, 79] width 4 height 4
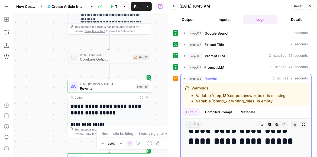
scroll to position [15, 0]
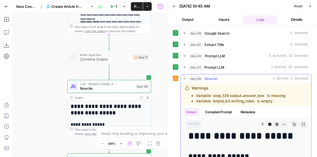
click at [300, 122] on button "Expand Output" at bounding box center [303, 124] width 7 height 7
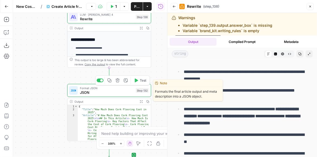
click at [132, 92] on span "JSON" at bounding box center [107, 92] width 54 height 5
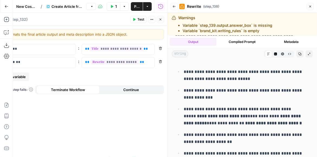
click at [162, 18] on icon "button" at bounding box center [160, 19] width 3 height 3
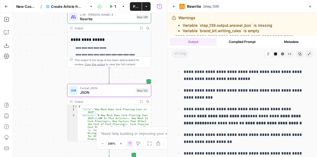
click at [175, 7] on icon "button" at bounding box center [174, 6] width 3 height 3
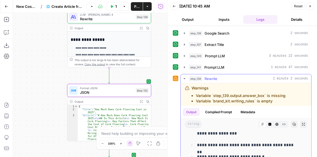
scroll to position [108, 0]
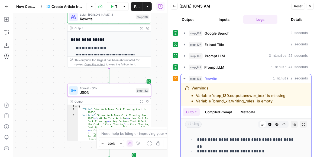
click at [183, 78] on icon "button" at bounding box center [184, 79] width 4 height 4
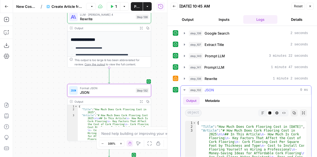
click at [302, 112] on icon "button" at bounding box center [303, 113] width 3 height 3
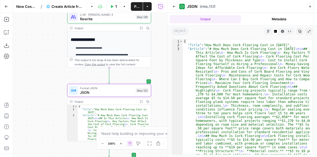
click at [267, 33] on icon "button" at bounding box center [268, 31] width 3 height 3
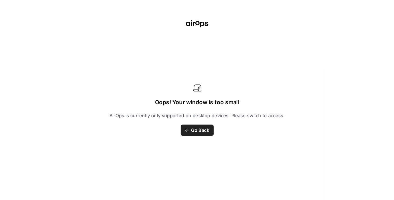
scroll to position [124, 0]
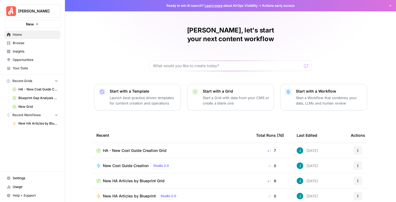
click at [34, 8] on button "[PERSON_NAME]" at bounding box center [32, 11] width 56 height 14
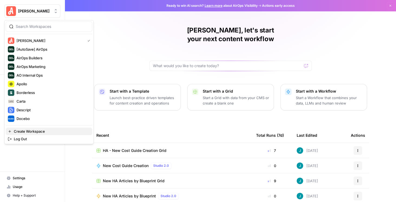
click at [38, 128] on button "Create Workspace" at bounding box center [49, 132] width 87 height 8
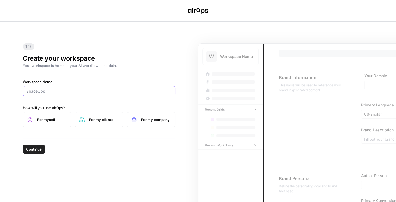
click at [43, 91] on input "Workspace Name" at bounding box center [99, 91] width 146 height 5
click at [55, 91] on input "Workspace Name" at bounding box center [99, 91] width 146 height 5
type input "OpenPhone"
click at [138, 125] on label "For my company" at bounding box center [151, 119] width 49 height 15
click at [34, 148] on span "Continue" at bounding box center [34, 149] width 16 height 5
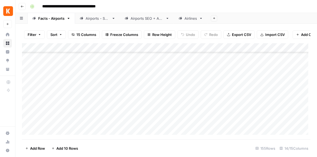
scroll to position [46, 0]
drag, startPoint x: 114, startPoint y: 142, endPoint x: 139, endPoint y: 145, distance: 25.3
click at [144, 144] on footer "Add Row Add [STREET_ADDRESS]" at bounding box center [166, 149] width 289 height 18
click at [134, 140] on footer "Add Row Add [STREET_ADDRESS]" at bounding box center [166, 149] width 289 height 18
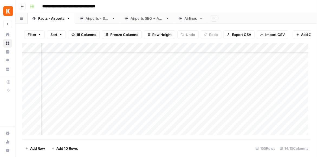
click at [172, 96] on div "Add Column" at bounding box center [166, 90] width 289 height 94
click at [277, 78] on div "Add Column" at bounding box center [166, 90] width 289 height 94
click at [95, 21] on link "Airports - SEO" at bounding box center [97, 18] width 45 height 11
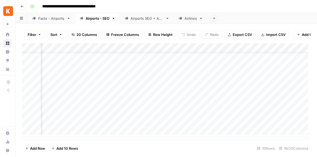
scroll to position [18, 188]
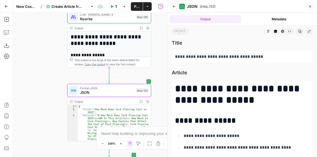
scroll to position [124, 0]
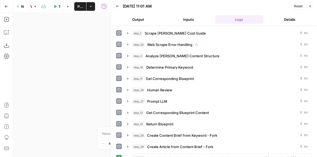
scroll to position [85, 0]
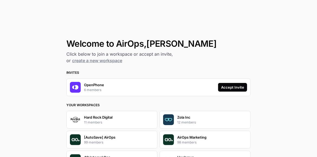
click at [233, 86] on div "Accept Invite" at bounding box center [232, 87] width 23 height 5
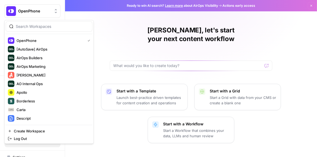
click at [41, 10] on span "OpenPhone" at bounding box center [34, 10] width 33 height 5
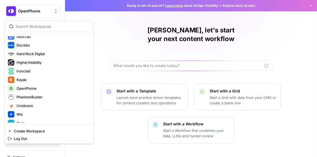
scroll to position [104, 0]
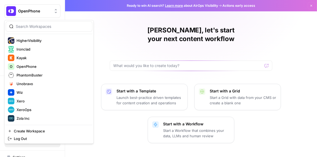
click at [127, 27] on h1 "Arnett, let's start your next content workflow" at bounding box center [191, 34] width 163 height 17
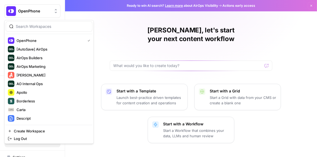
click at [24, 14] on button "OpenPhone" at bounding box center [32, 11] width 56 height 14
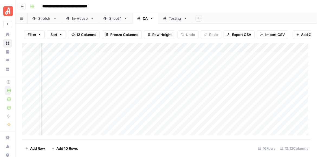
scroll to position [0, 91]
